Goal: Understand process/instructions: Learn how to perform a task or action

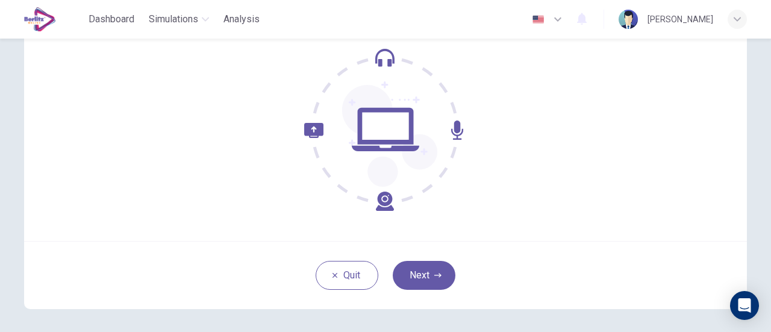
scroll to position [169, 0]
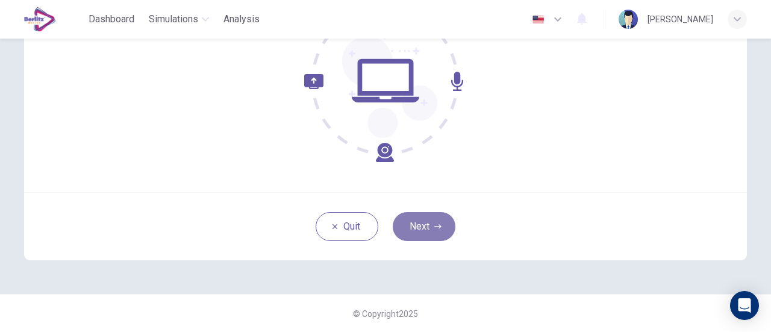
click at [420, 223] on button "Next" at bounding box center [424, 226] width 63 height 29
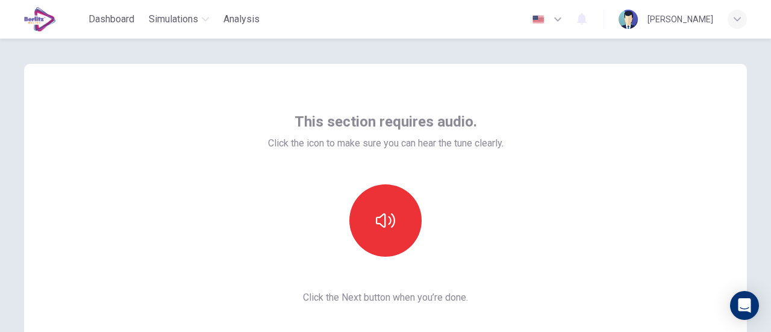
scroll to position [0, 0]
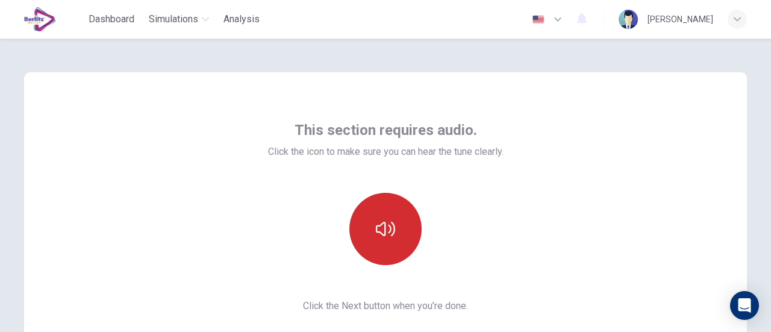
click at [372, 228] on button "button" at bounding box center [385, 229] width 72 height 72
click at [399, 220] on button "button" at bounding box center [385, 229] width 72 height 72
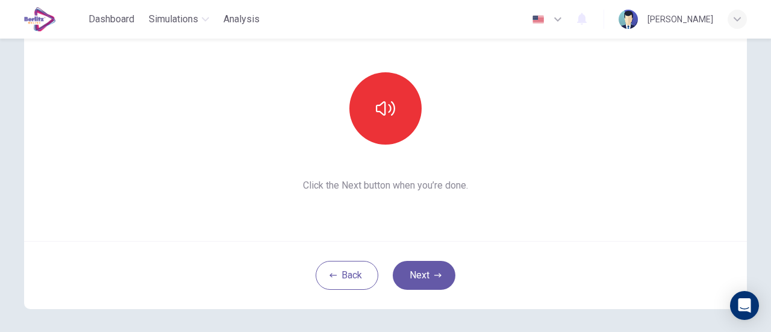
scroll to position [169, 0]
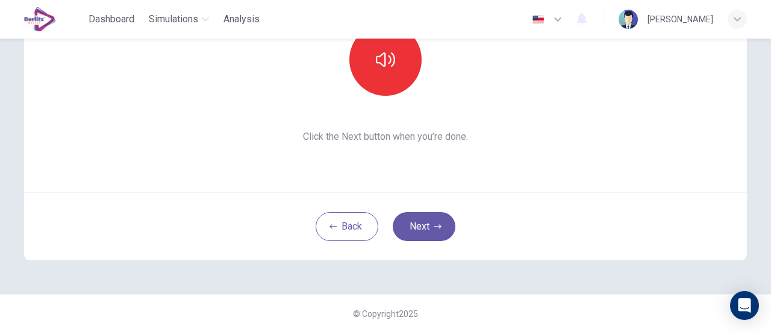
click at [391, 140] on span "Click the Next button when you’re done." at bounding box center [385, 136] width 235 height 14
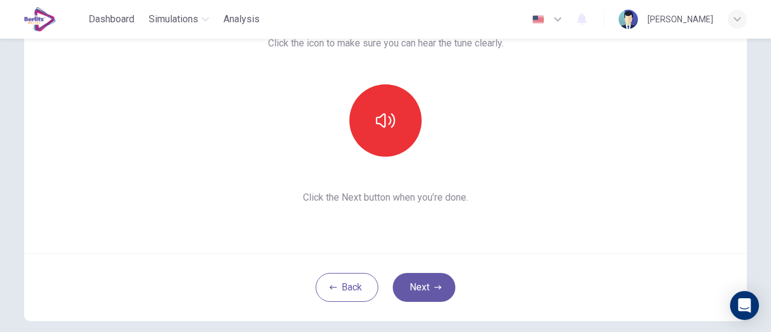
scroll to position [49, 0]
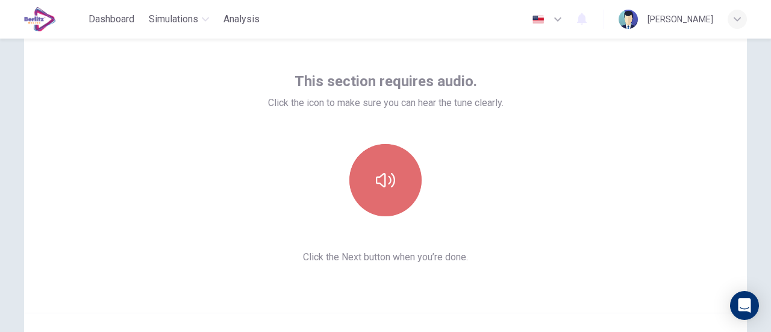
click at [389, 169] on button "button" at bounding box center [385, 180] width 72 height 72
click at [381, 178] on icon "button" at bounding box center [385, 180] width 19 height 14
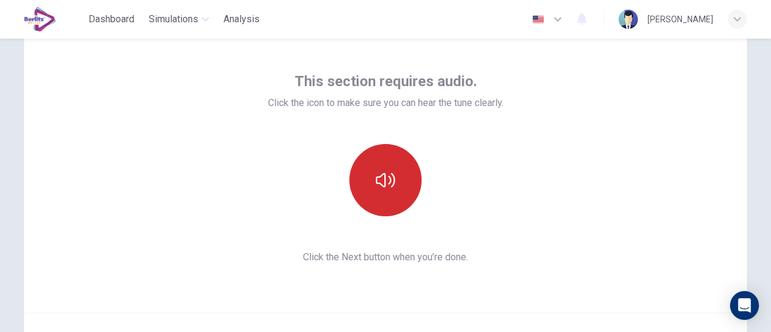
click at [376, 178] on icon "button" at bounding box center [385, 179] width 19 height 19
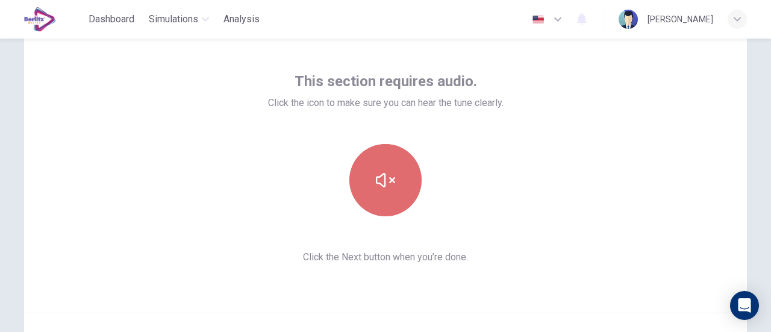
click at [376, 178] on icon "button" at bounding box center [385, 179] width 19 height 19
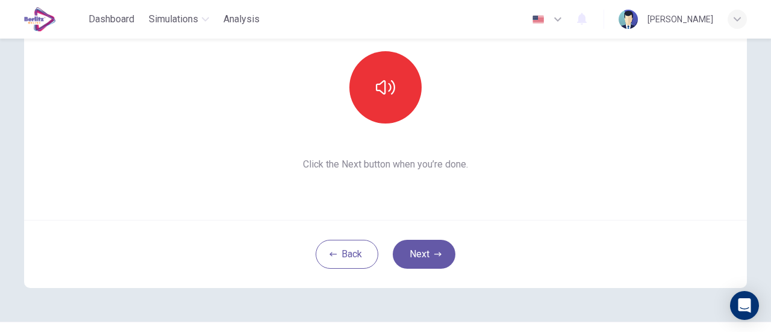
scroll to position [169, 0]
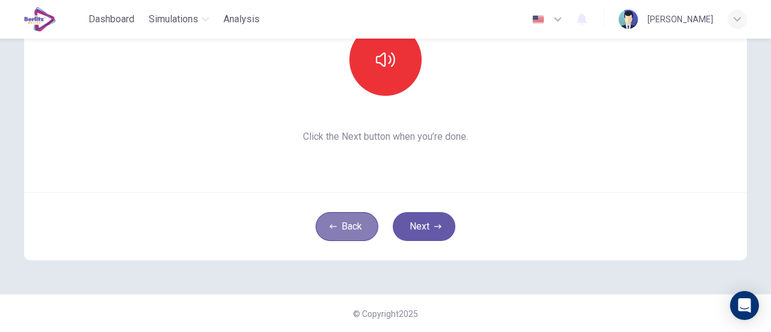
click at [352, 223] on button "Back" at bounding box center [347, 226] width 63 height 29
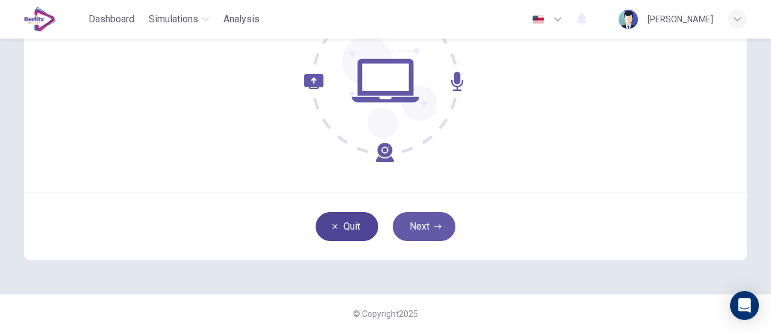
click at [351, 225] on button "Quit" at bounding box center [347, 226] width 63 height 29
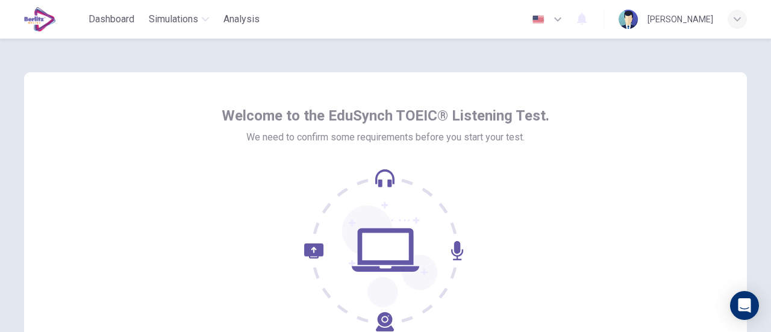
scroll to position [169, 0]
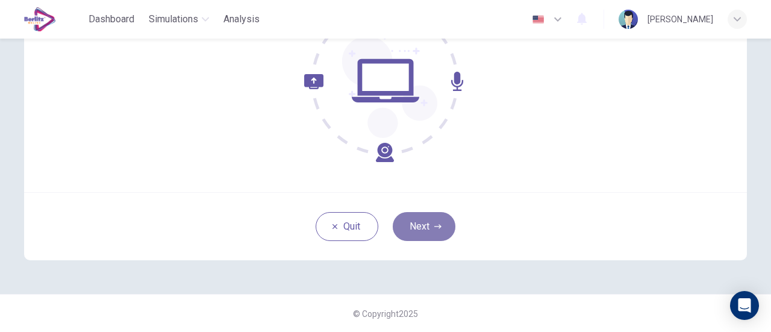
click at [438, 237] on button "Next" at bounding box center [424, 226] width 63 height 29
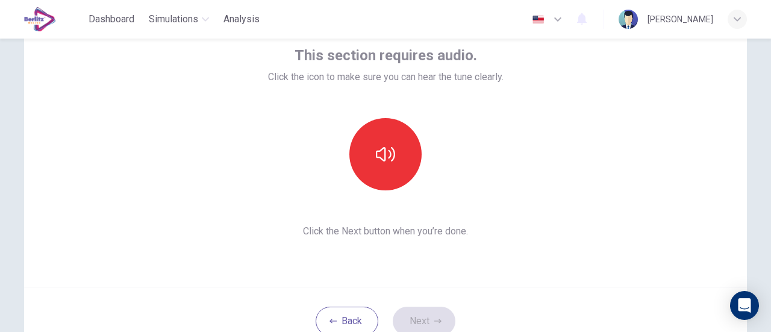
scroll to position [49, 0]
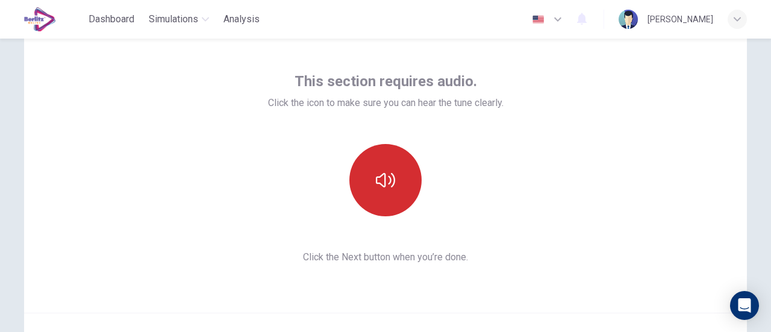
click at [398, 184] on button "button" at bounding box center [385, 180] width 72 height 72
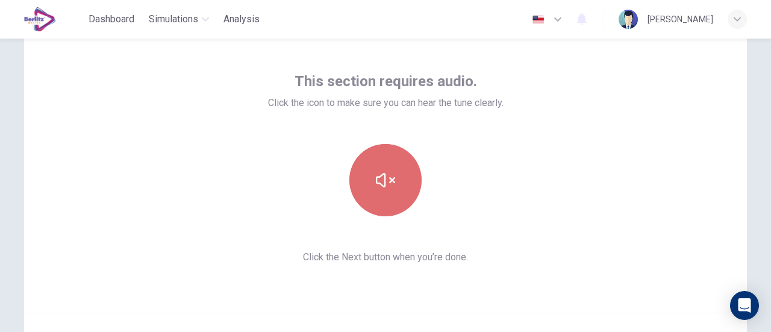
click at [395, 187] on button "button" at bounding box center [385, 180] width 72 height 72
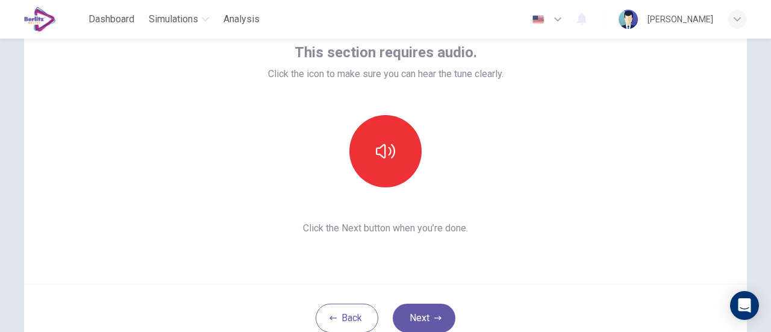
scroll to position [0, 0]
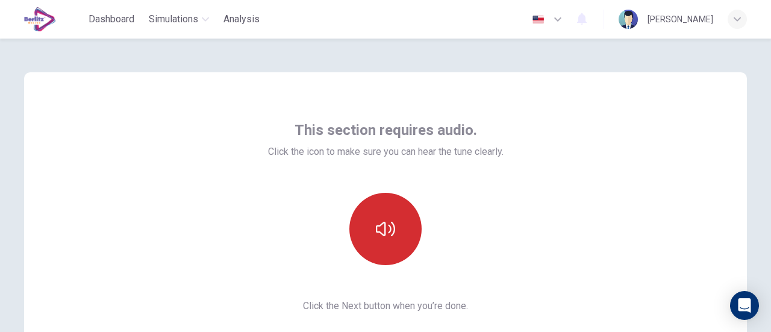
click at [383, 217] on button "button" at bounding box center [385, 229] width 72 height 72
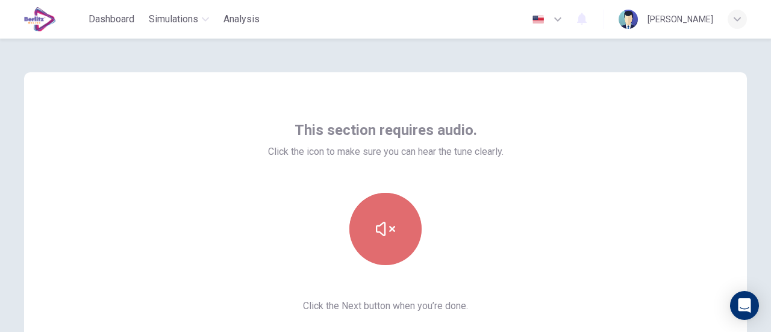
click at [383, 217] on button "button" at bounding box center [385, 229] width 72 height 72
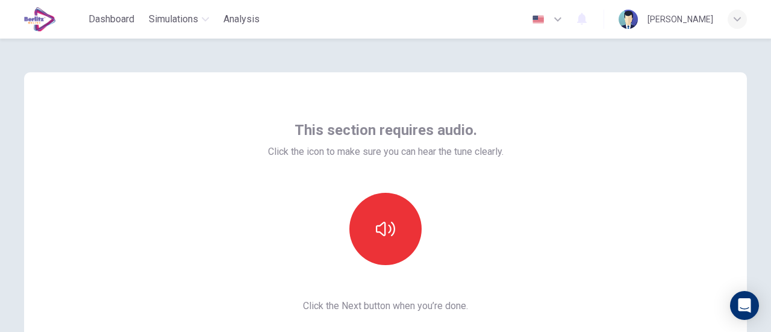
click at [423, 127] on span "This section requires audio." at bounding box center [386, 129] width 182 height 19
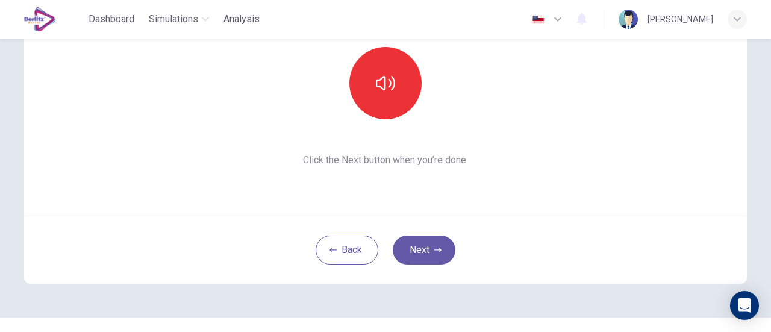
scroll to position [169, 0]
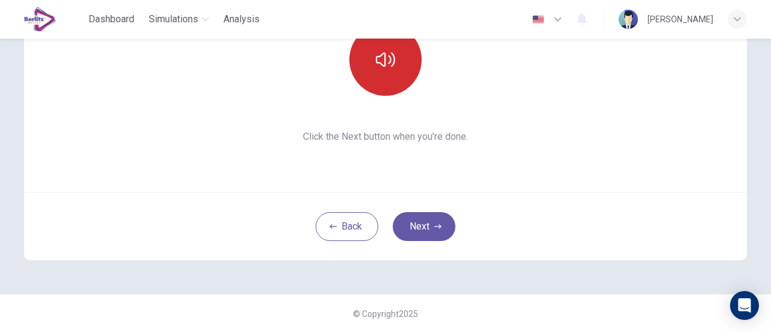
click at [393, 75] on button "button" at bounding box center [385, 59] width 72 height 72
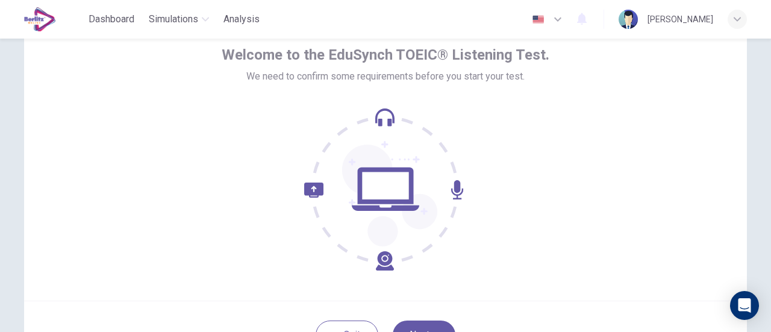
scroll to position [120, 0]
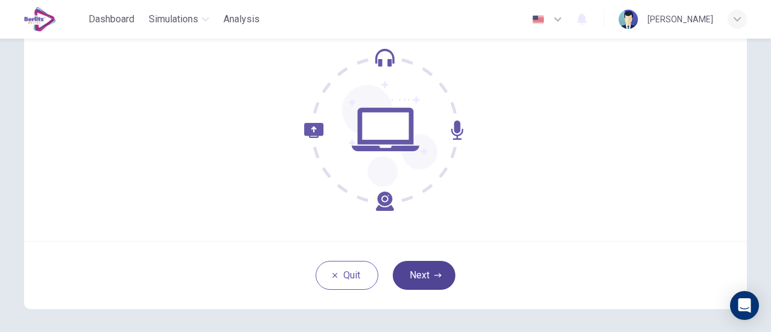
click at [429, 284] on button "Next" at bounding box center [424, 275] width 63 height 29
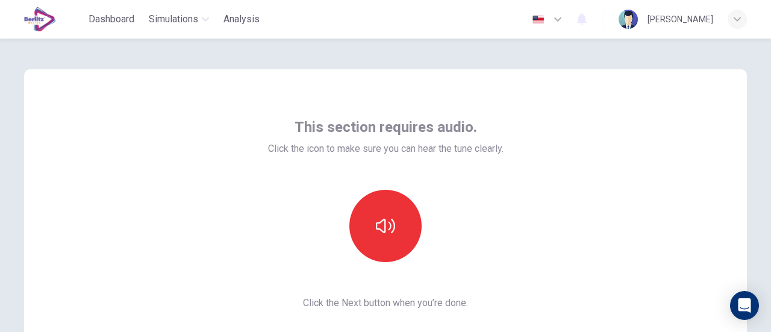
scroll to position [0, 0]
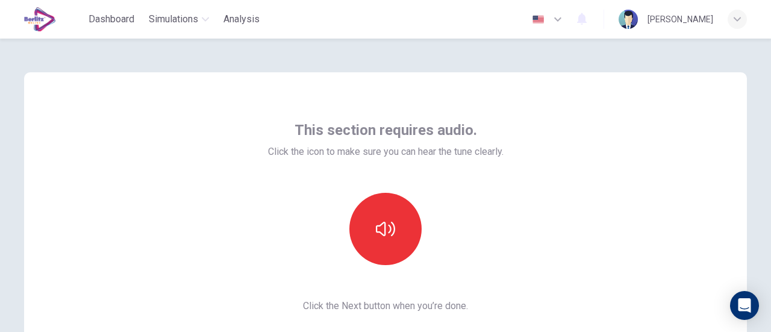
click at [457, 162] on div "This section requires audio. Click the icon to make sure you can hear the tune …" at bounding box center [385, 216] width 235 height 193
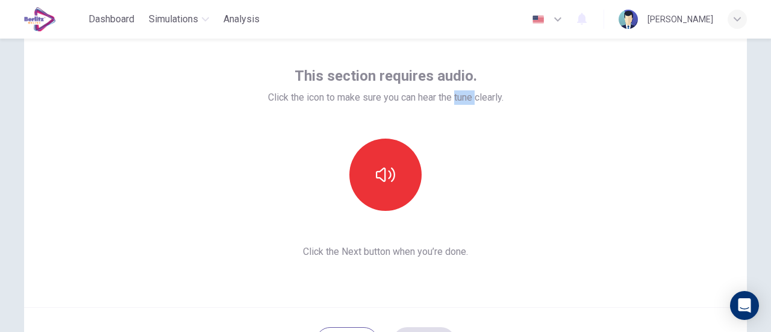
scroll to position [120, 0]
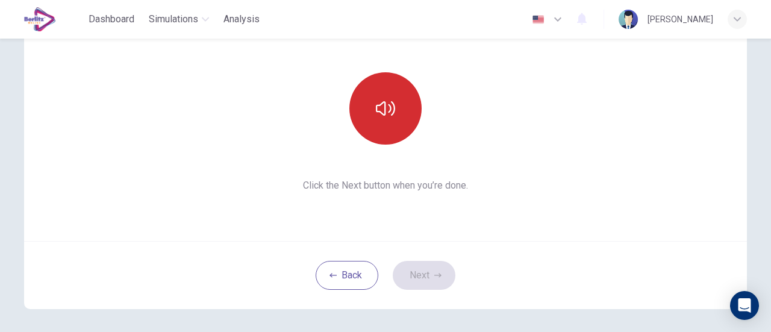
click at [375, 125] on button "button" at bounding box center [385, 108] width 72 height 72
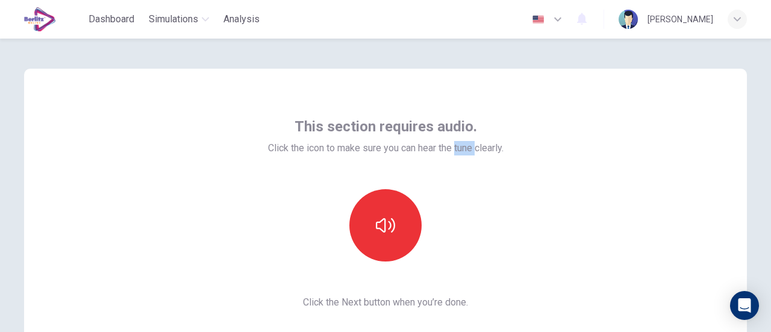
scroll to position [0, 0]
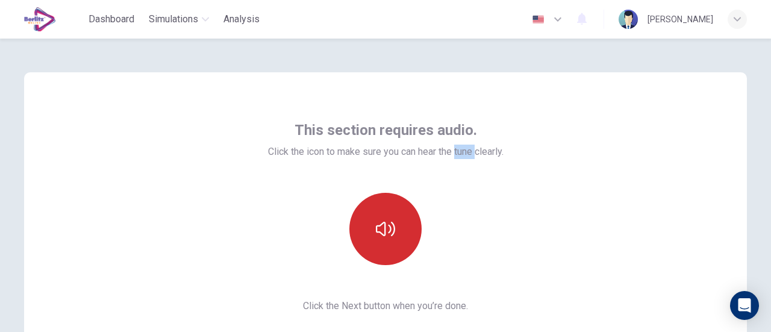
click at [388, 229] on icon "button" at bounding box center [385, 229] width 19 height 14
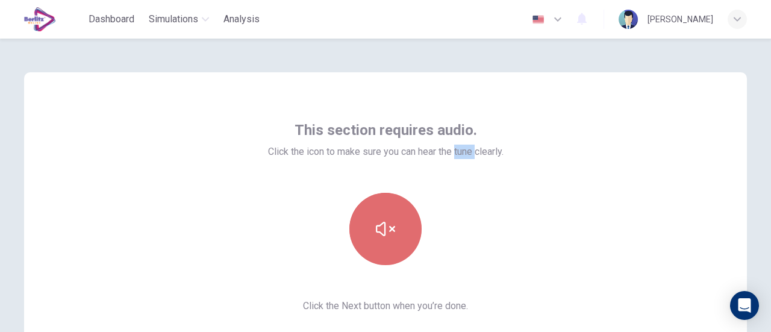
click at [388, 229] on icon "button" at bounding box center [385, 229] width 19 height 14
click at [373, 218] on button "button" at bounding box center [385, 229] width 72 height 72
click at [376, 223] on icon "button" at bounding box center [385, 228] width 19 height 19
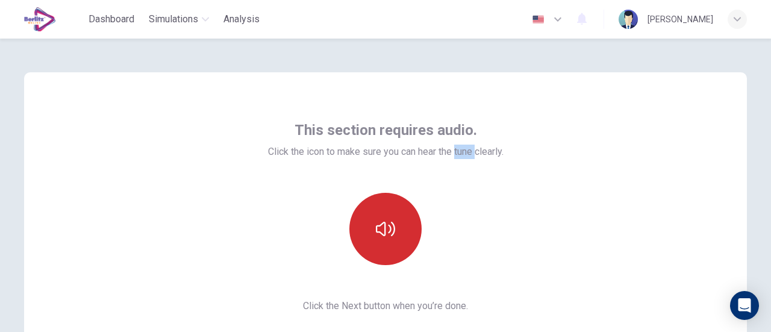
click at [379, 209] on button "button" at bounding box center [385, 229] width 72 height 72
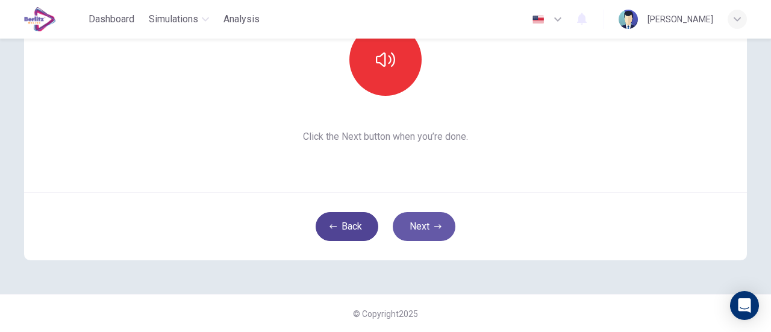
click at [363, 217] on button "Back" at bounding box center [347, 226] width 63 height 29
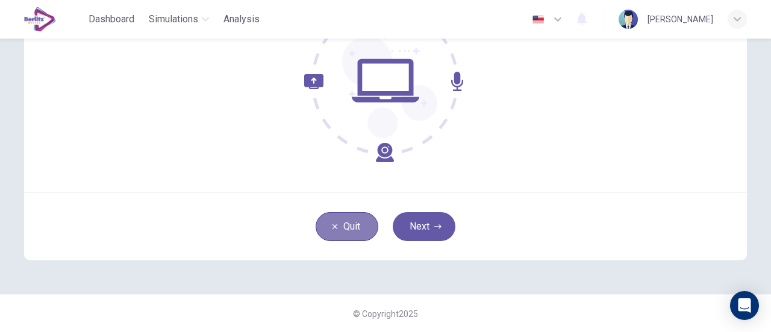
click at [358, 221] on button "Quit" at bounding box center [347, 226] width 63 height 29
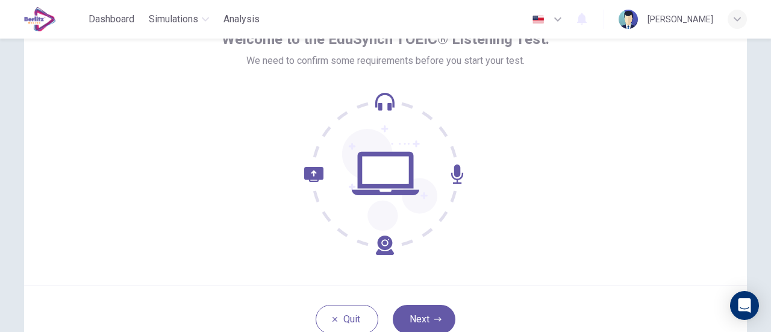
scroll to position [169, 0]
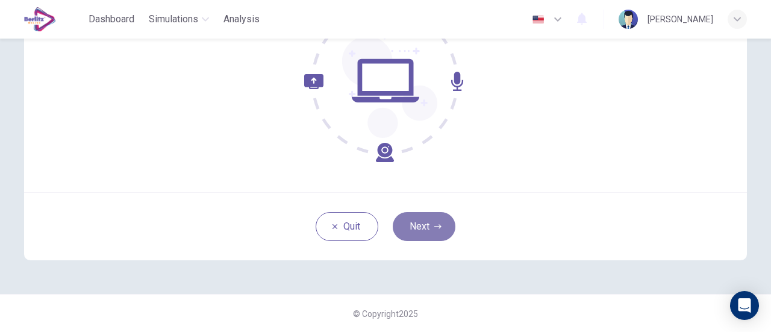
click at [400, 220] on button "Next" at bounding box center [424, 226] width 63 height 29
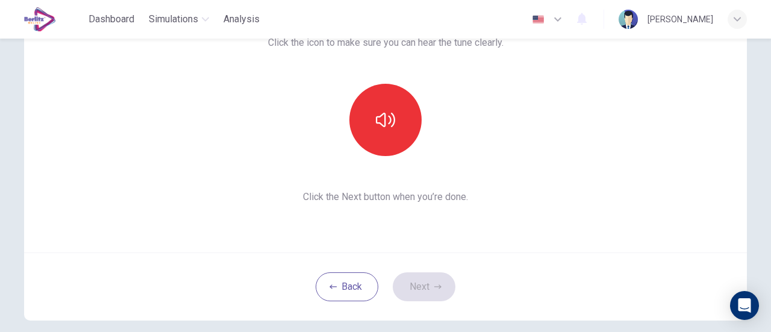
scroll to position [0, 0]
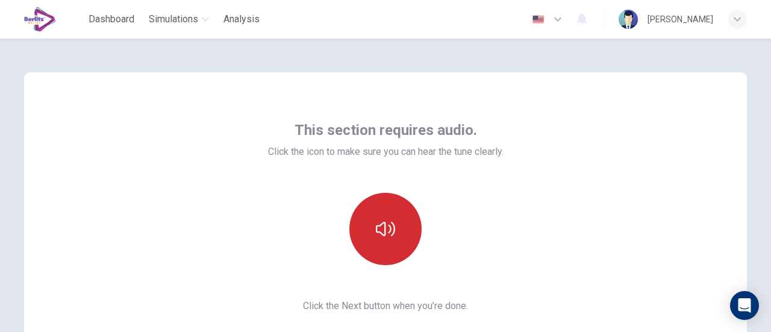
click at [379, 203] on button "button" at bounding box center [385, 229] width 72 height 72
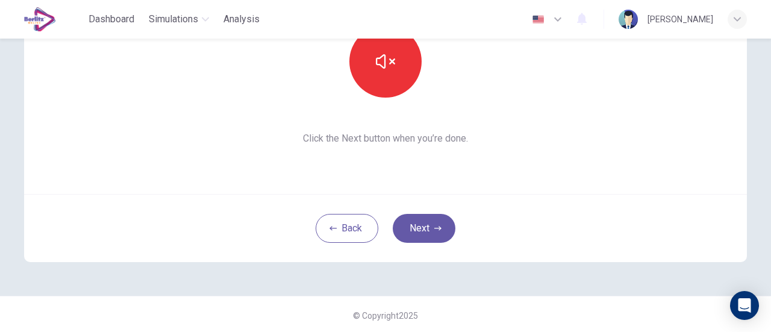
scroll to position [169, 0]
click at [384, 99] on div "This section requires audio. Click the icon to make sure you can hear the tune …" at bounding box center [385, 47] width 235 height 193
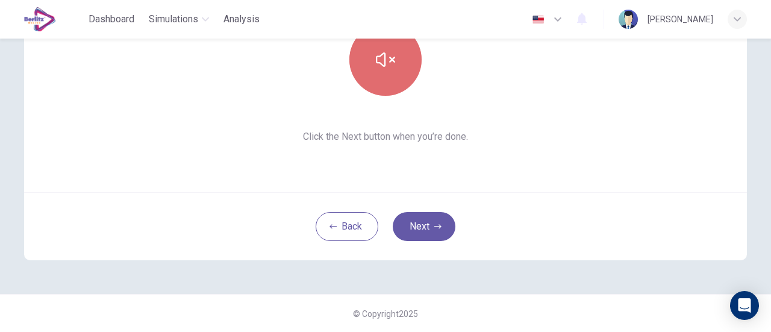
click at [389, 87] on button "button" at bounding box center [385, 59] width 72 height 72
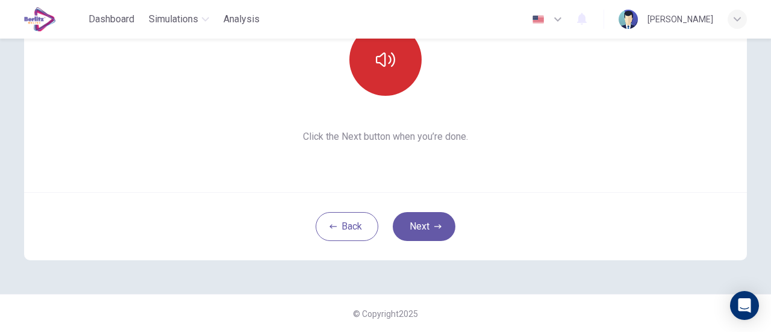
click at [389, 87] on button "button" at bounding box center [385, 59] width 72 height 72
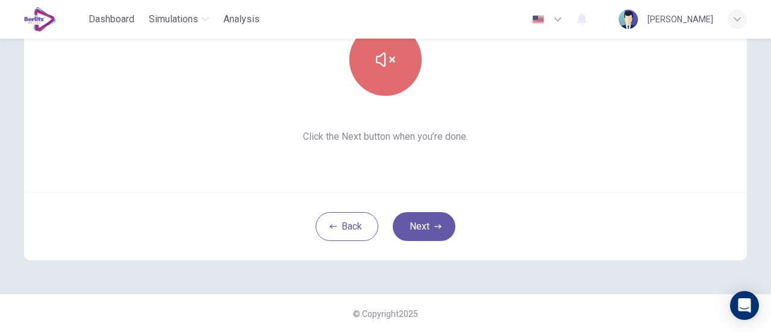
click at [389, 87] on button "button" at bounding box center [385, 59] width 72 height 72
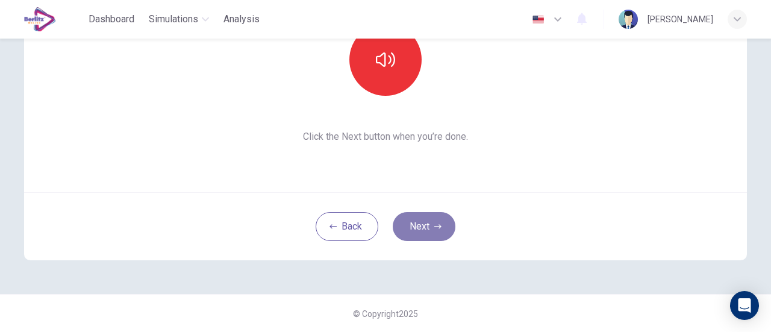
click at [434, 228] on icon "button" at bounding box center [437, 226] width 7 height 7
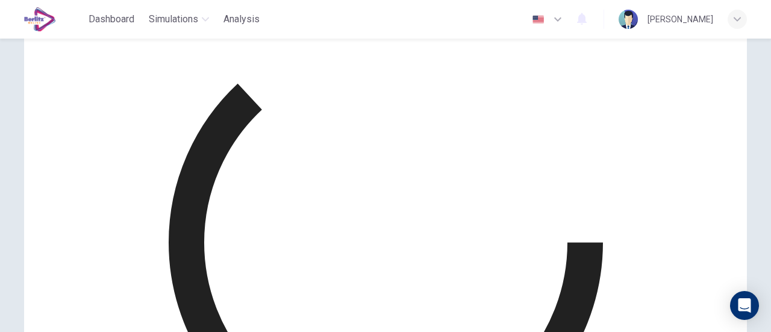
scroll to position [120, 0]
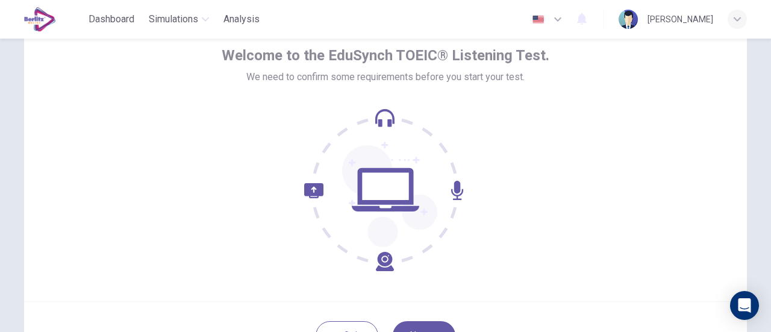
scroll to position [169, 0]
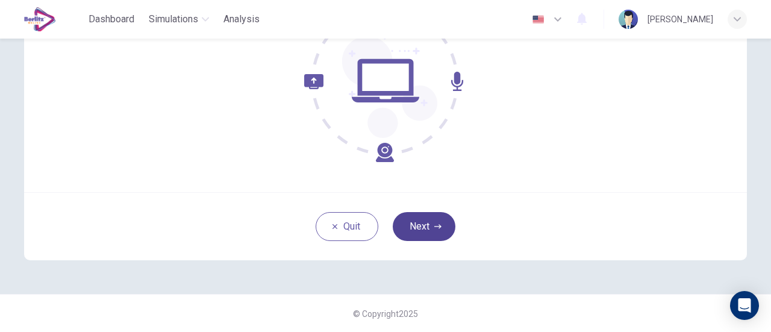
click at [429, 238] on button "Next" at bounding box center [424, 226] width 63 height 29
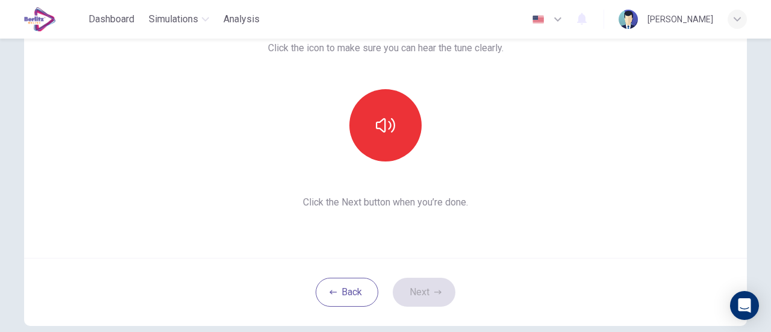
scroll to position [49, 0]
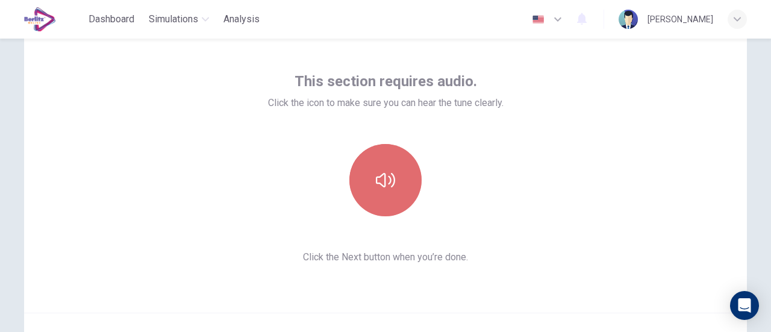
click at [370, 182] on button "button" at bounding box center [385, 180] width 72 height 72
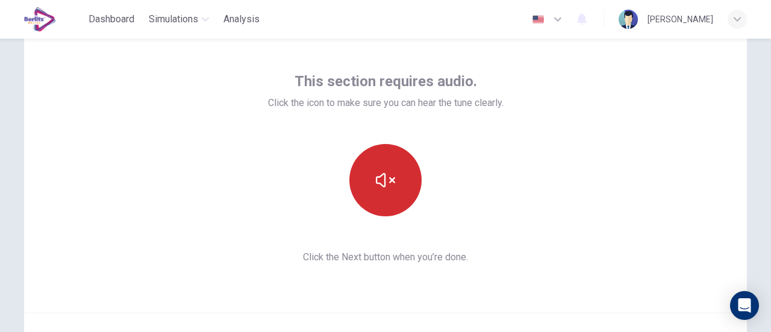
click at [370, 182] on button "button" at bounding box center [385, 180] width 72 height 72
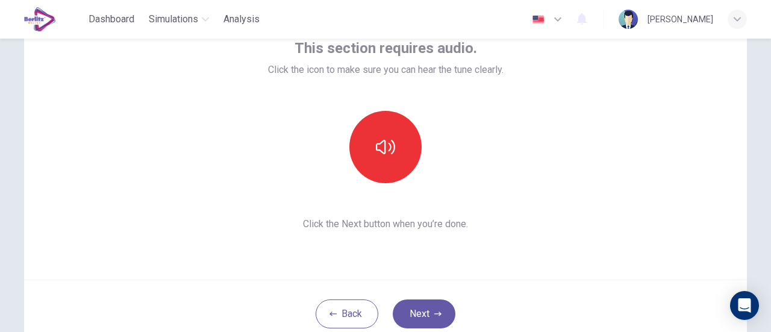
scroll to position [109, 0]
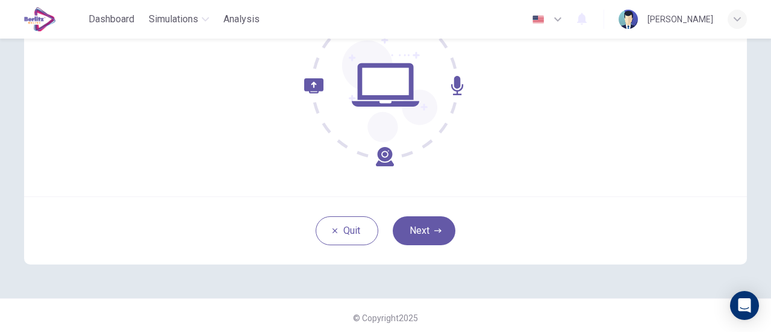
scroll to position [169, 0]
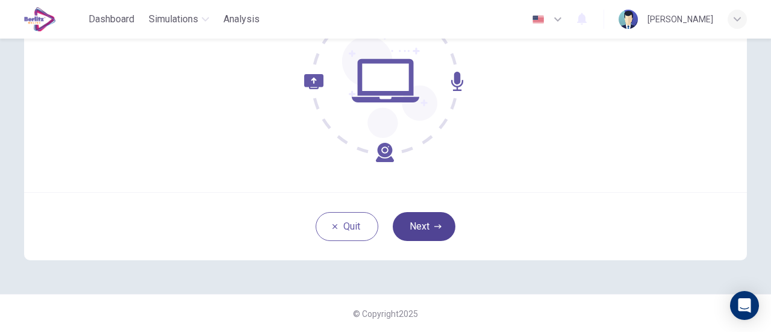
click at [411, 232] on button "Next" at bounding box center [424, 226] width 63 height 29
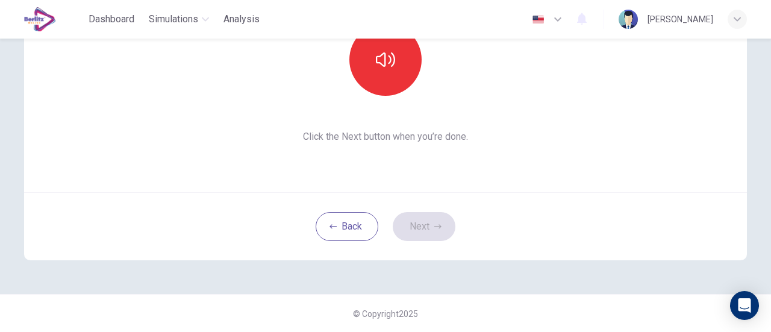
scroll to position [49, 0]
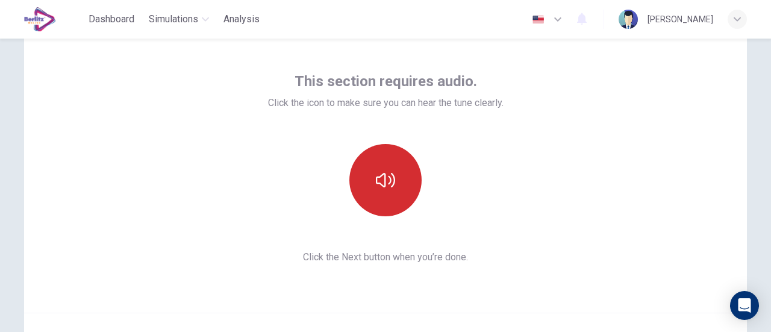
click at [376, 178] on icon "button" at bounding box center [385, 179] width 19 height 19
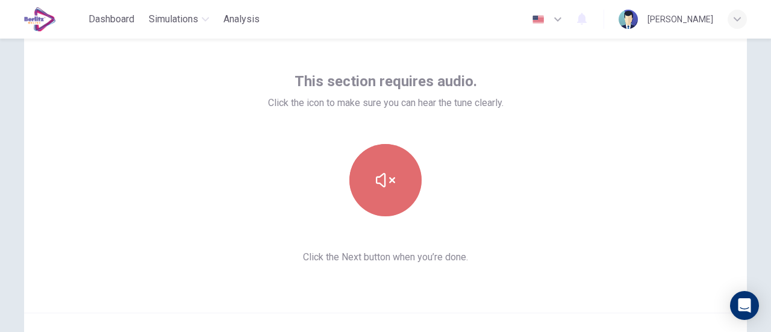
click at [372, 178] on button "button" at bounding box center [385, 180] width 72 height 72
click at [391, 184] on icon "button" at bounding box center [385, 179] width 19 height 19
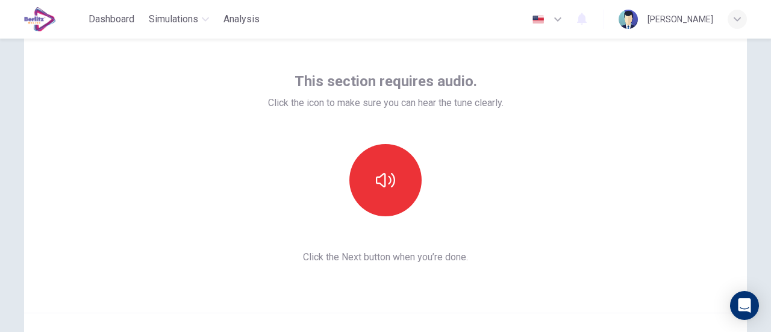
click at [610, 105] on div "This section requires audio. Click the icon to make sure you can hear the tune …" at bounding box center [385, 167] width 723 height 289
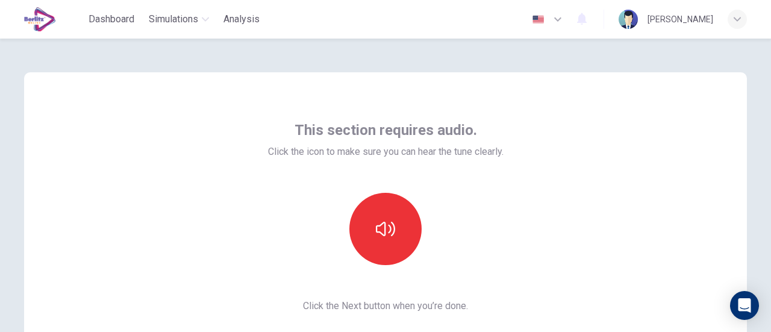
scroll to position [60, 0]
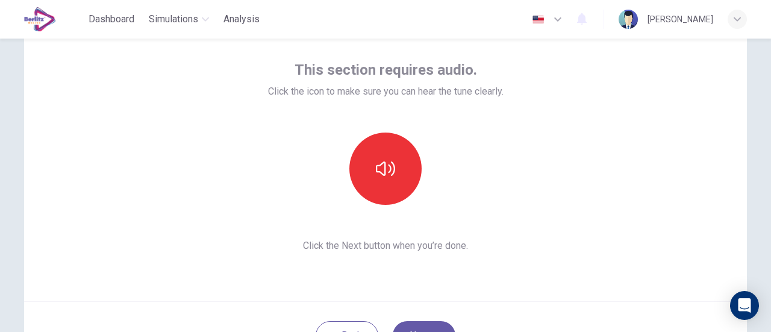
click at [552, 128] on div "This section requires audio. Click the icon to make sure you can hear the tune …" at bounding box center [385, 156] width 723 height 289
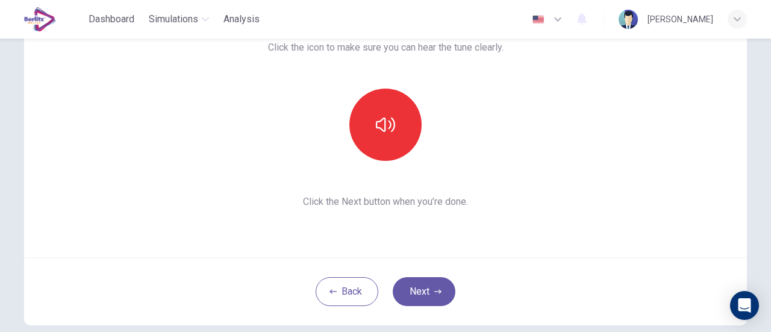
scroll to position [105, 0]
click at [432, 221] on div "This section requires audio. Click the icon to make sure you can hear the tune …" at bounding box center [385, 111] width 723 height 289
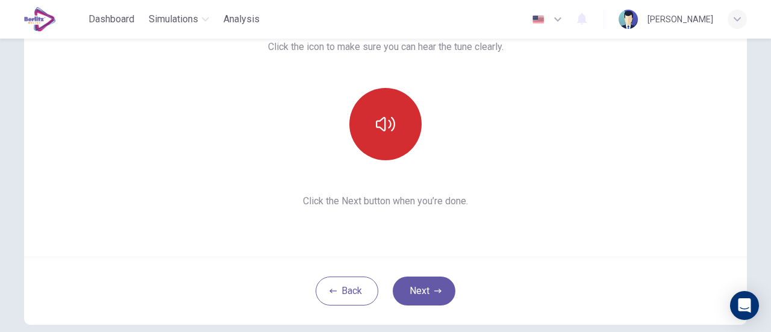
click at [366, 144] on button "button" at bounding box center [385, 124] width 72 height 72
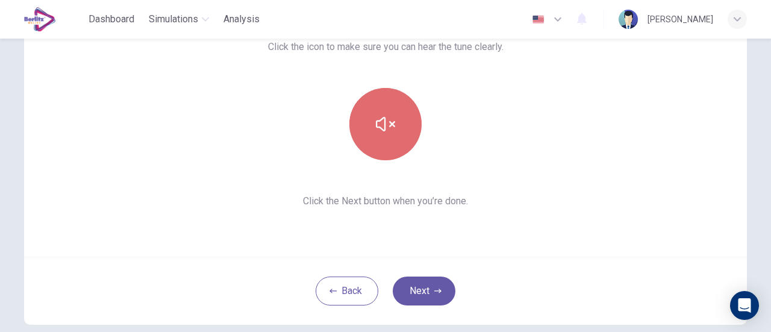
click at [366, 144] on button "button" at bounding box center [385, 124] width 72 height 72
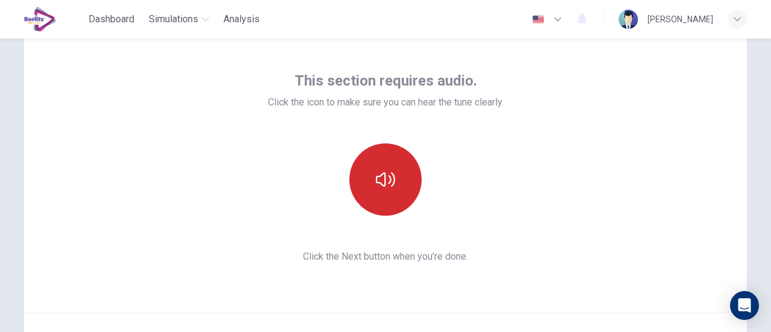
scroll to position [0, 0]
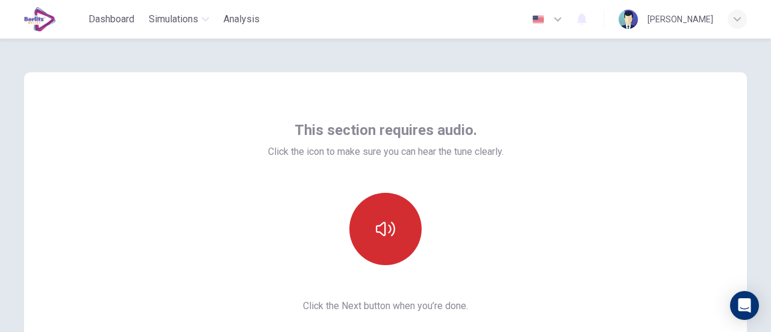
click at [357, 245] on button "button" at bounding box center [385, 229] width 72 height 72
click at [374, 239] on button "button" at bounding box center [385, 229] width 72 height 72
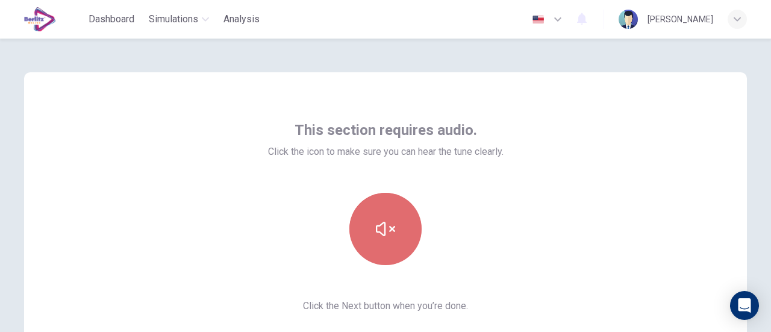
click at [381, 227] on icon "button" at bounding box center [385, 228] width 19 height 19
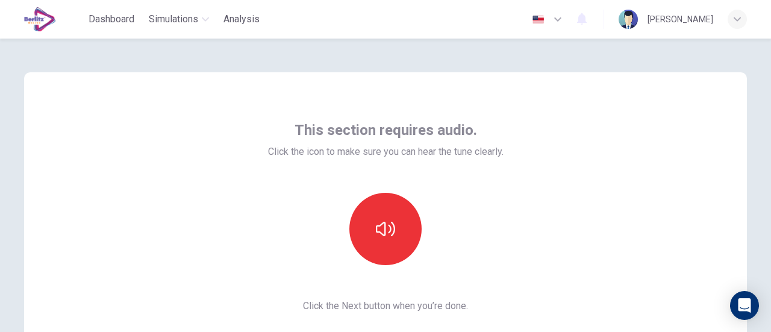
click at [592, 167] on div "This section requires audio. Click the icon to make sure you can hear the tune …" at bounding box center [385, 216] width 723 height 289
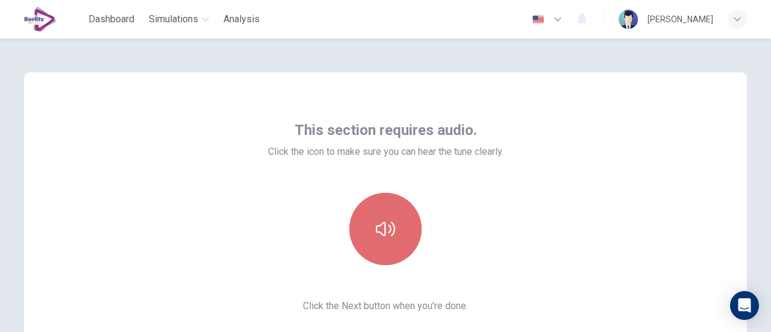
click at [361, 235] on button "button" at bounding box center [385, 229] width 72 height 72
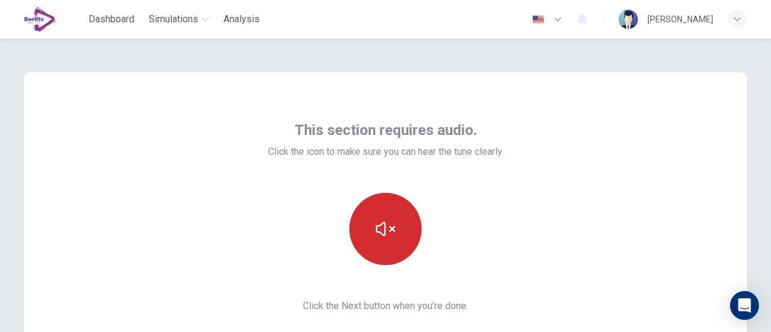
click at [360, 234] on button "button" at bounding box center [385, 229] width 72 height 72
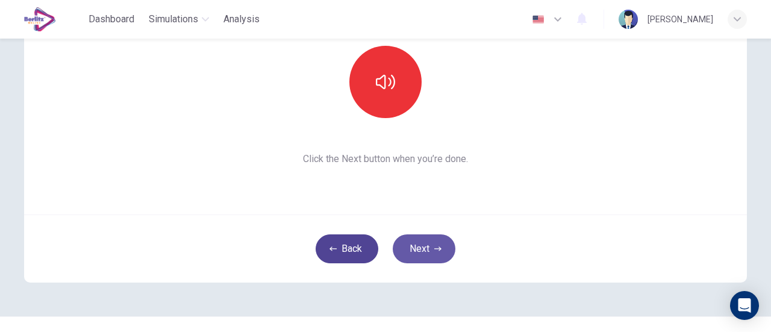
scroll to position [169, 0]
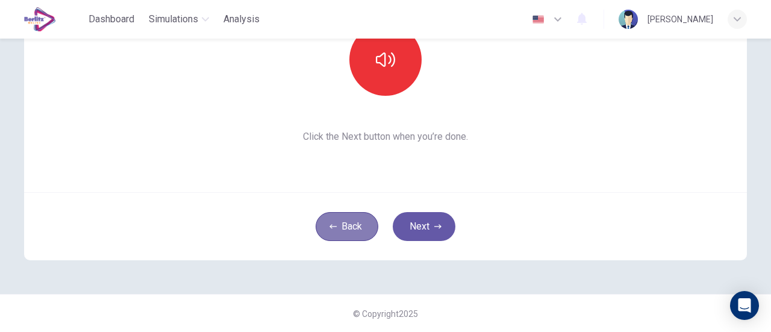
click at [353, 229] on button "Back" at bounding box center [347, 226] width 63 height 29
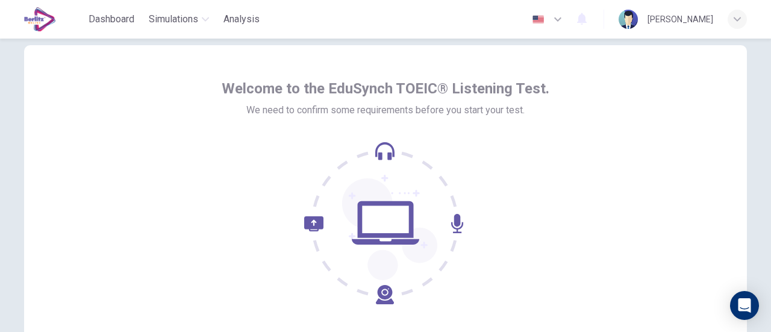
scroll to position [0, 0]
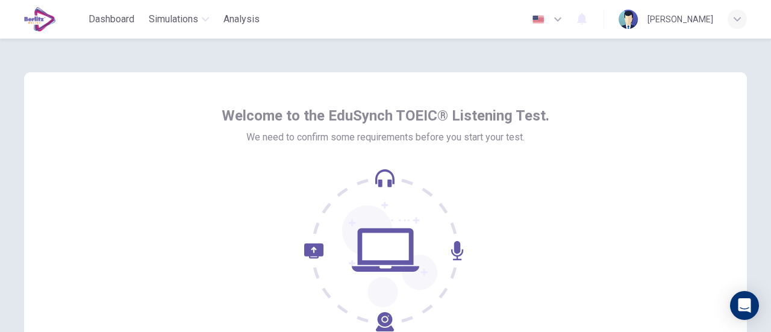
click at [249, 2] on div "Dashboard Simulations Analysis English ** ​ Aurora Concepcion Cuadra Camacho" at bounding box center [385, 19] width 723 height 39
click at [254, 20] on span "Analysis" at bounding box center [241, 19] width 36 height 14
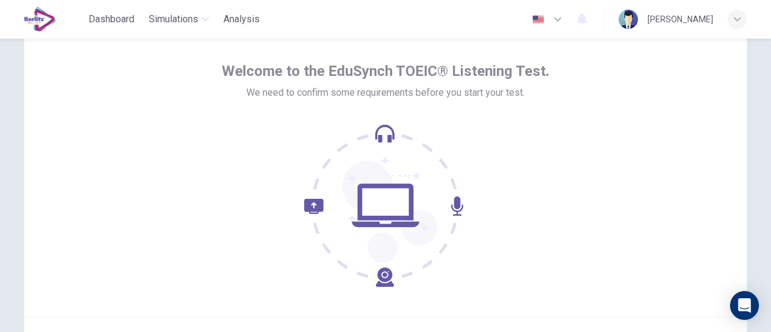
scroll to position [169, 0]
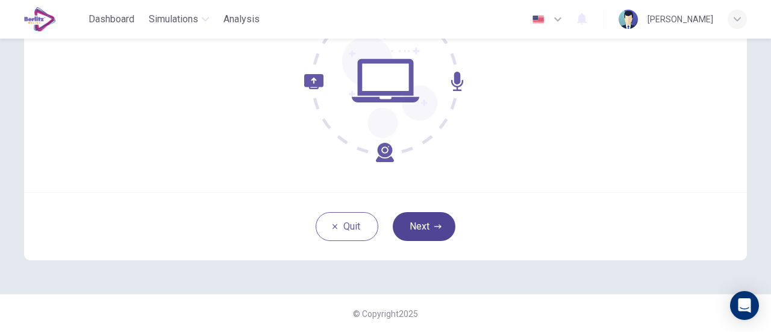
click at [414, 229] on button "Next" at bounding box center [424, 226] width 63 height 29
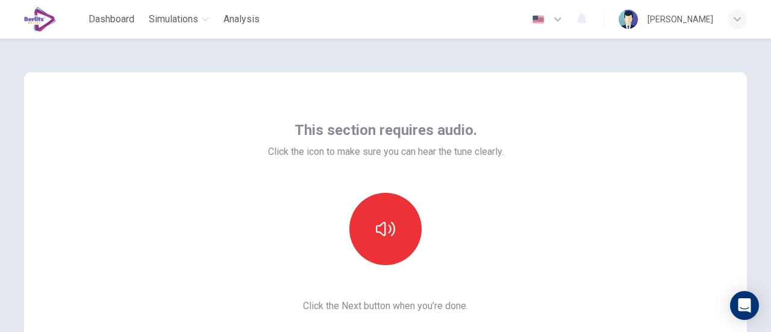
scroll to position [120, 0]
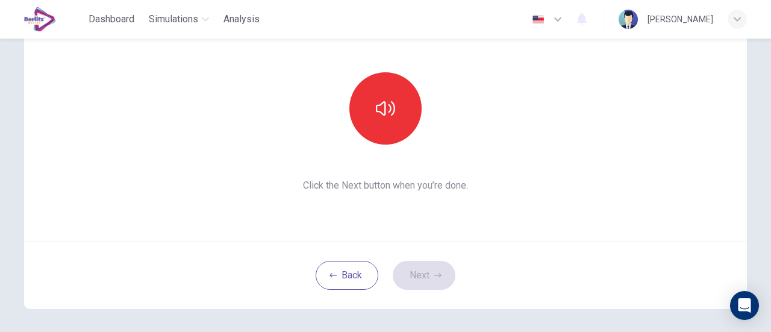
click at [387, 145] on div "This section requires audio. Click the icon to make sure you can hear the tune …" at bounding box center [385, 96] width 235 height 193
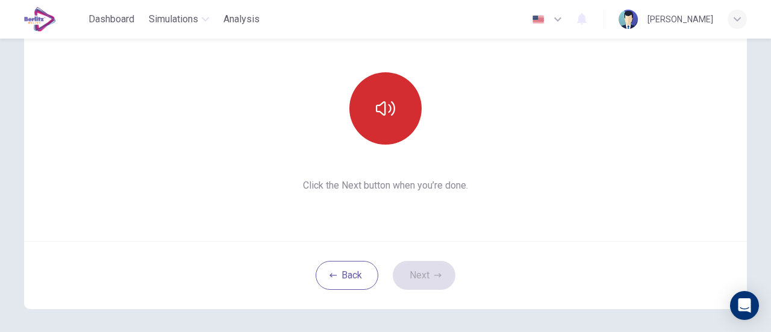
click at [378, 131] on button "button" at bounding box center [385, 108] width 72 height 72
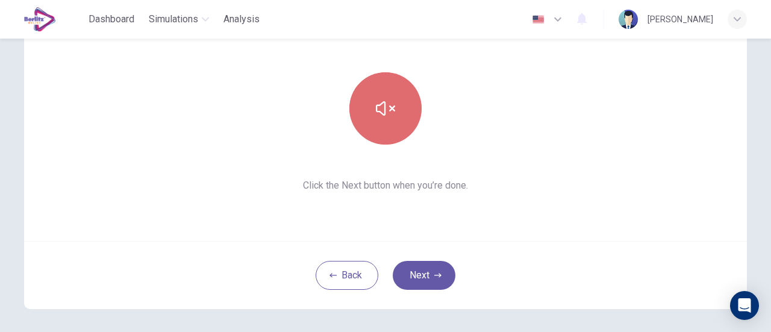
click at [378, 131] on button "button" at bounding box center [385, 108] width 72 height 72
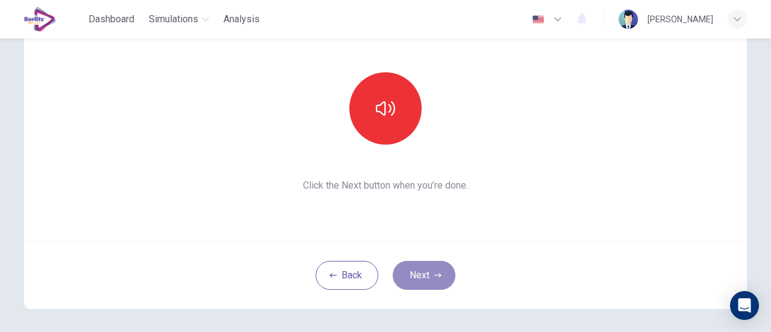
click at [426, 284] on button "Next" at bounding box center [424, 275] width 63 height 29
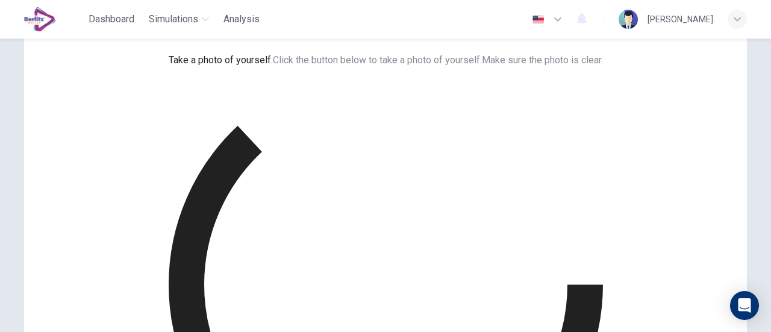
scroll to position [0, 0]
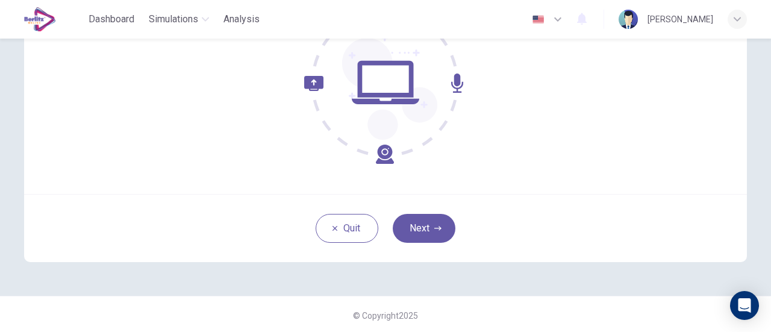
scroll to position [169, 0]
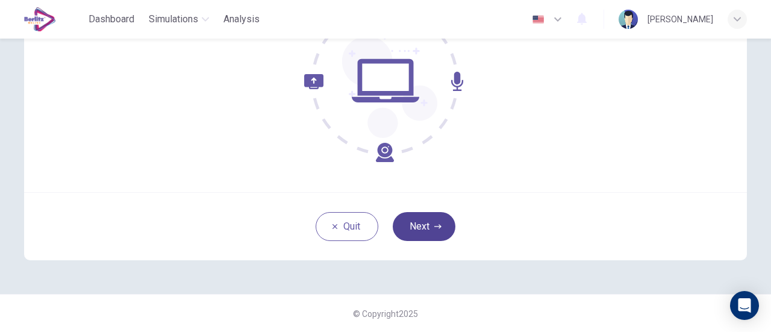
click at [402, 227] on button "Next" at bounding box center [424, 226] width 63 height 29
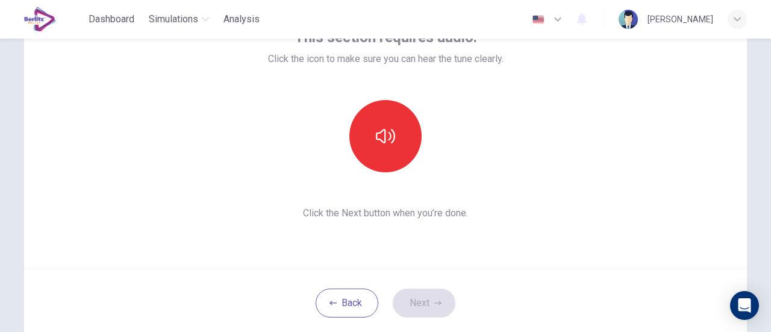
scroll to position [49, 0]
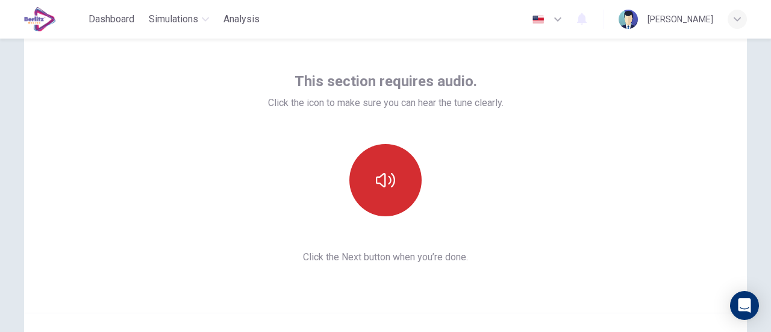
click at [399, 189] on button "button" at bounding box center [385, 180] width 72 height 72
click at [376, 184] on icon "button" at bounding box center [385, 179] width 19 height 19
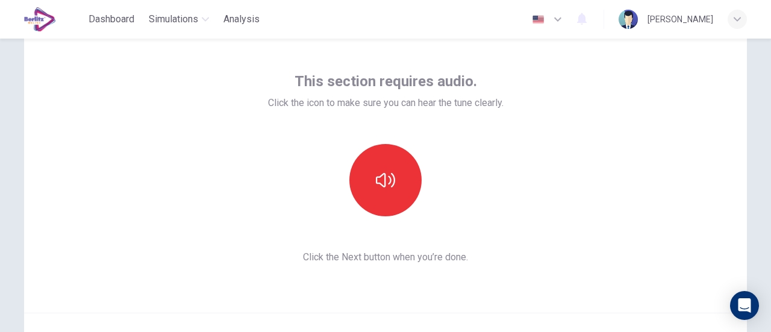
drag, startPoint x: 372, startPoint y: 183, endPoint x: 243, endPoint y: 142, distance: 135.4
drag, startPoint x: 243, startPoint y: 142, endPoint x: 86, endPoint y: 89, distance: 165.7
click at [86, 89] on div "This section requires audio. Click the icon to make sure you can hear the tune …" at bounding box center [385, 167] width 723 height 289
click at [119, 20] on span "Dashboard" at bounding box center [112, 19] width 46 height 14
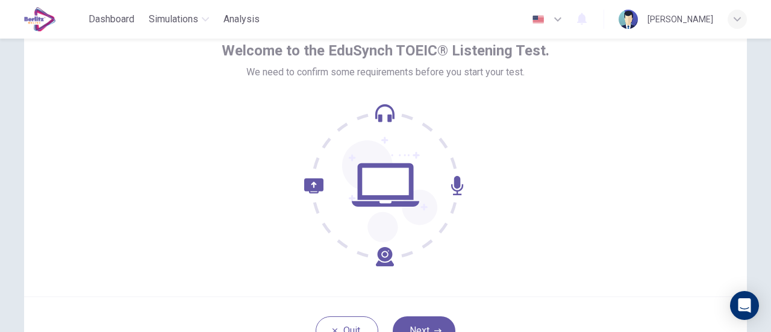
scroll to position [169, 0]
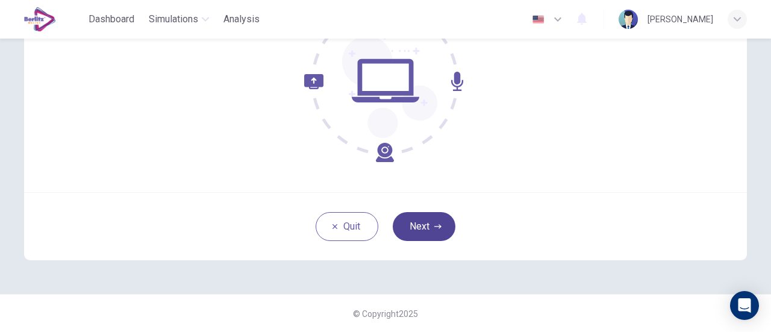
click at [418, 228] on button "Next" at bounding box center [424, 226] width 63 height 29
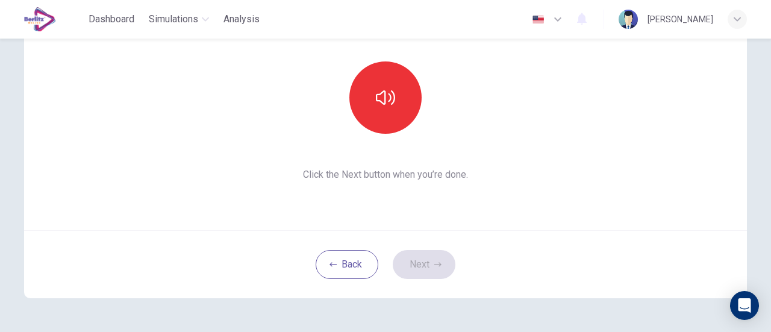
scroll to position [49, 0]
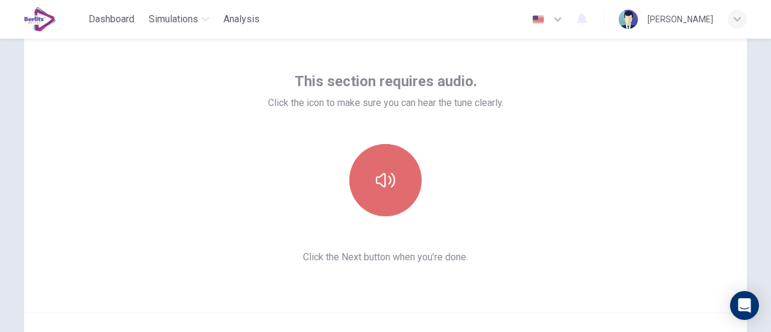
click at [387, 195] on button "button" at bounding box center [385, 180] width 72 height 72
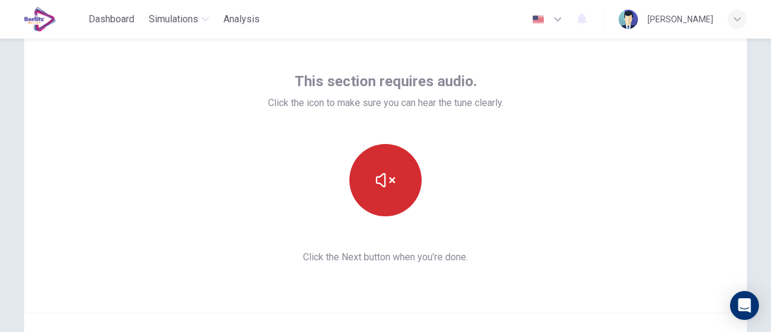
click at [396, 190] on button "button" at bounding box center [385, 180] width 72 height 72
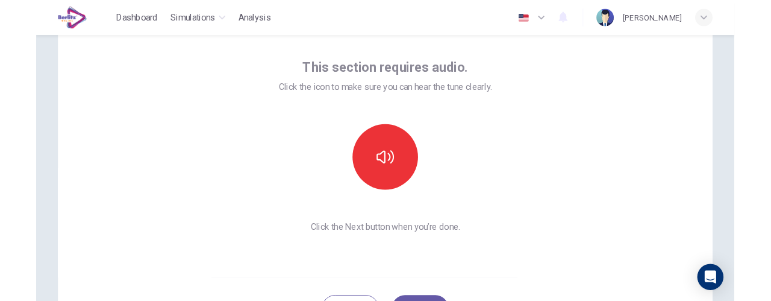
scroll to position [0, 0]
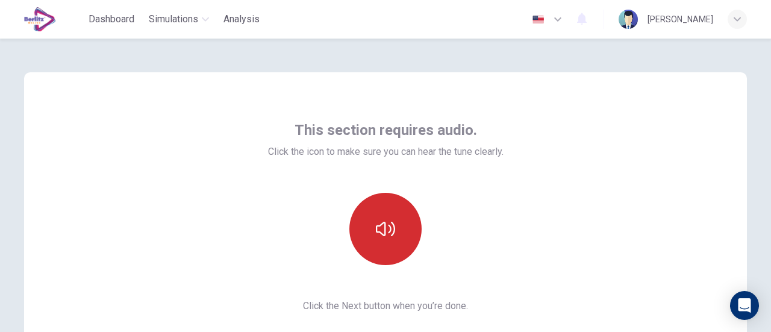
click at [375, 217] on button "button" at bounding box center [385, 229] width 72 height 72
click at [375, 216] on button "button" at bounding box center [385, 229] width 72 height 72
